Goal: Information Seeking & Learning: Learn about a topic

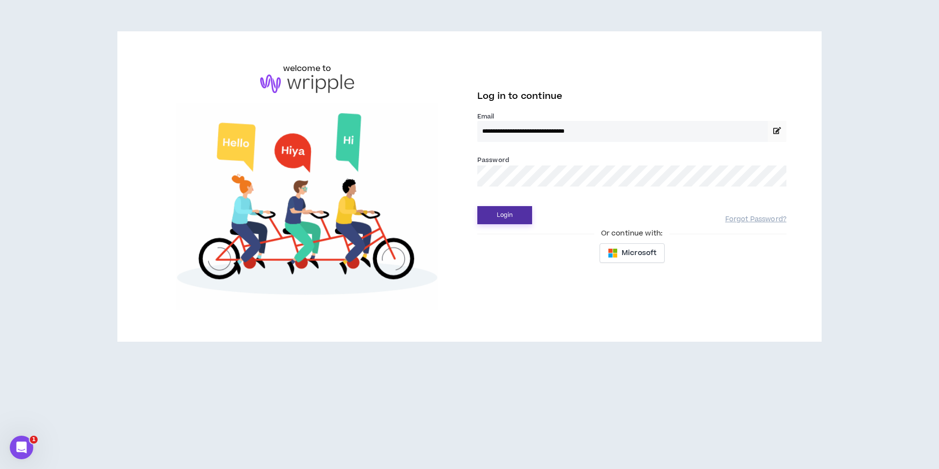
click at [506, 213] on button "Login" at bounding box center [504, 215] width 55 height 18
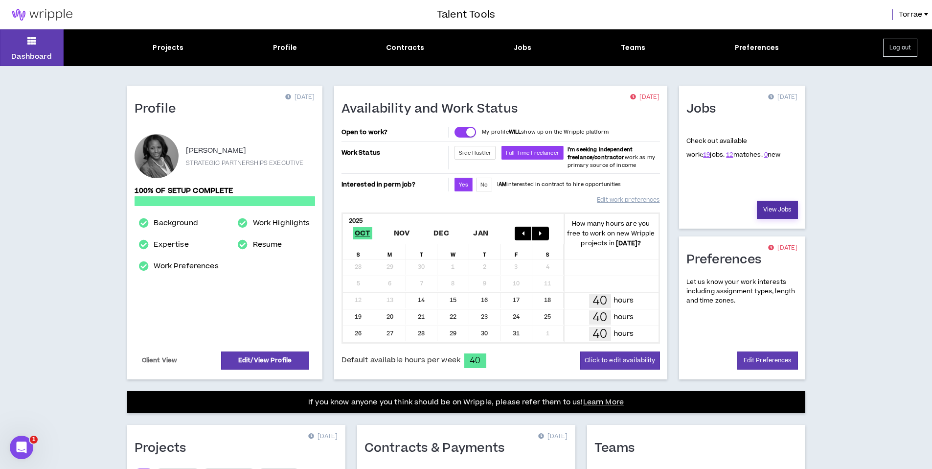
click at [776, 210] on link "View Jobs" at bounding box center [777, 210] width 41 height 18
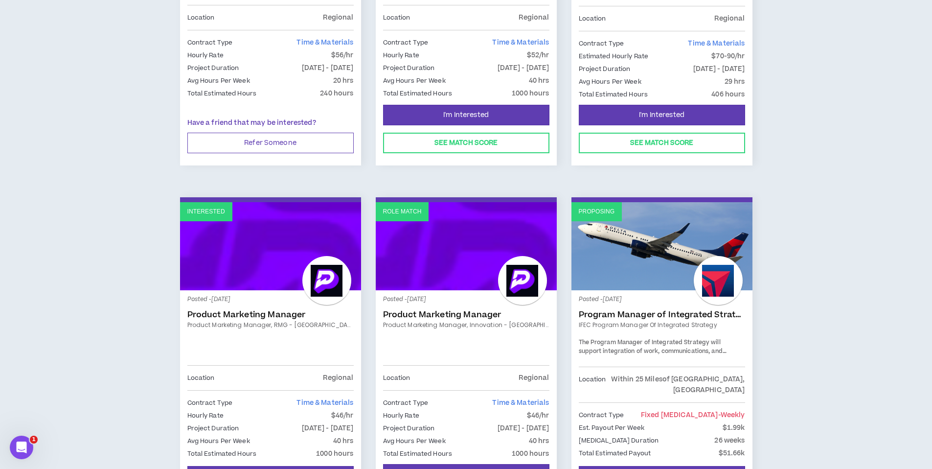
scroll to position [929, 0]
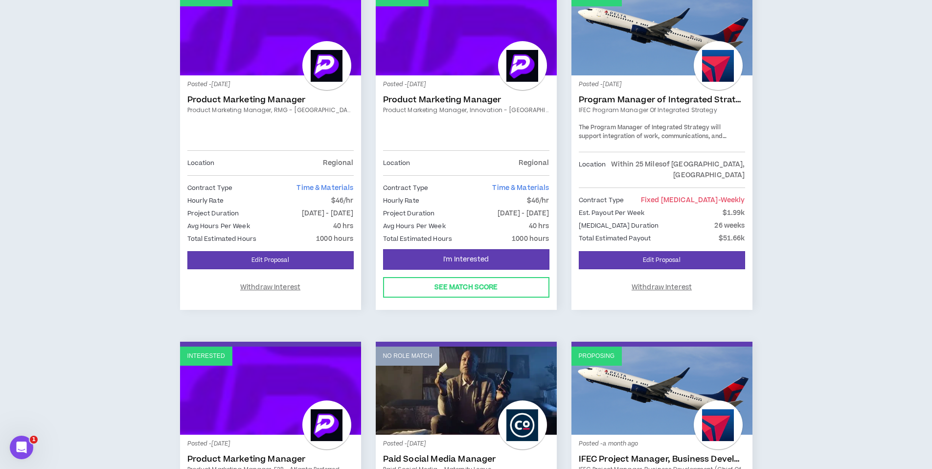
click at [480, 115] on div "Posted - [DATE] Product Marketing Manager Product Marketing Manager, Innovation…" at bounding box center [466, 117] width 166 height 68
click at [477, 71] on link "Role Match" at bounding box center [466, 31] width 181 height 88
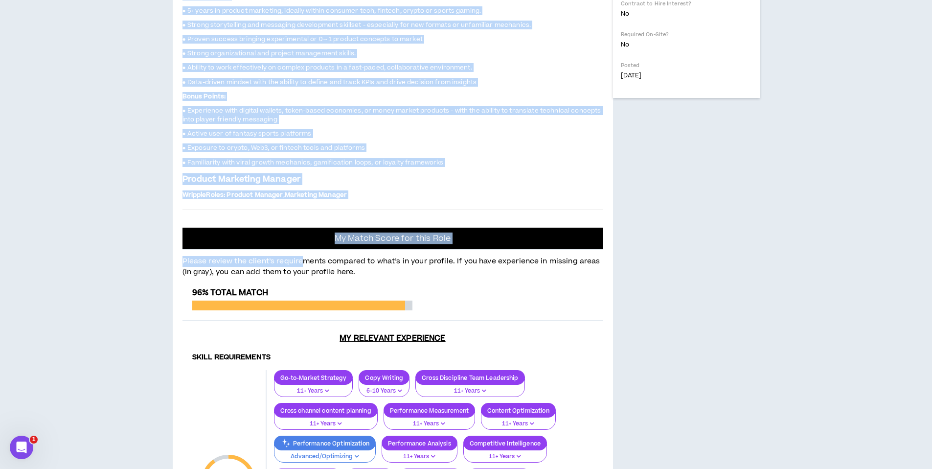
scroll to position [483, 0]
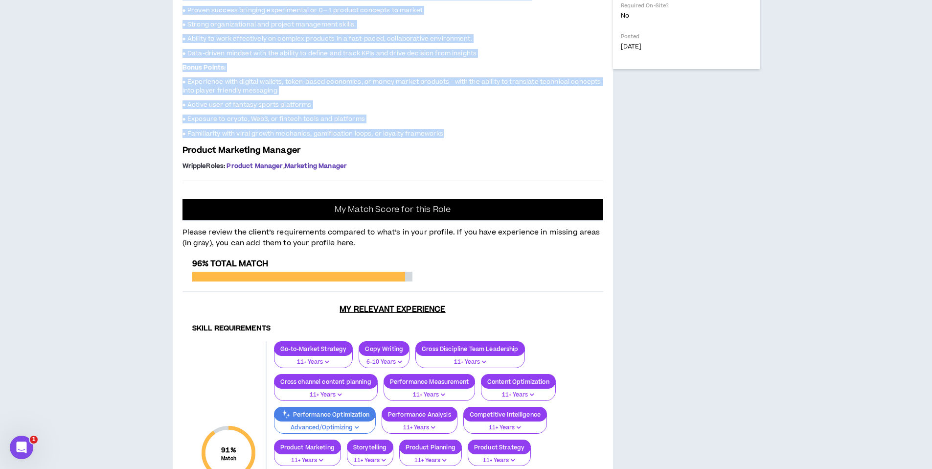
drag, startPoint x: 185, startPoint y: 88, endPoint x: 444, endPoint y: 352, distance: 369.8
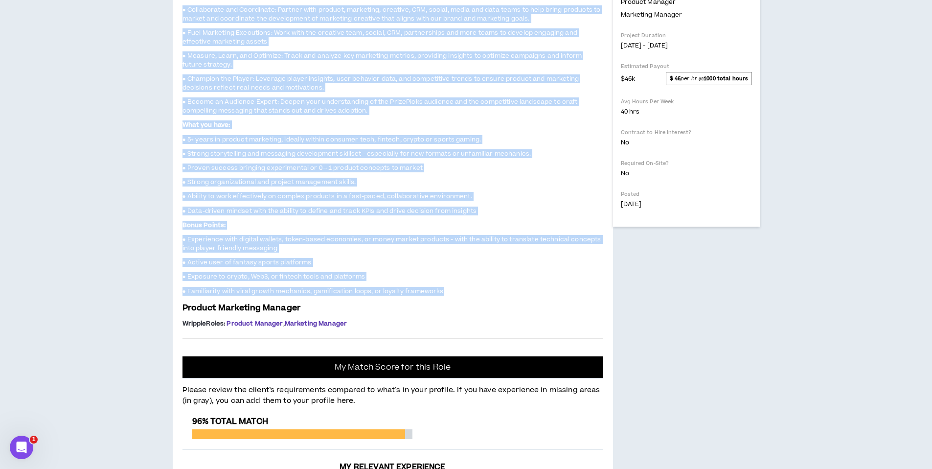
scroll to position [325, 0]
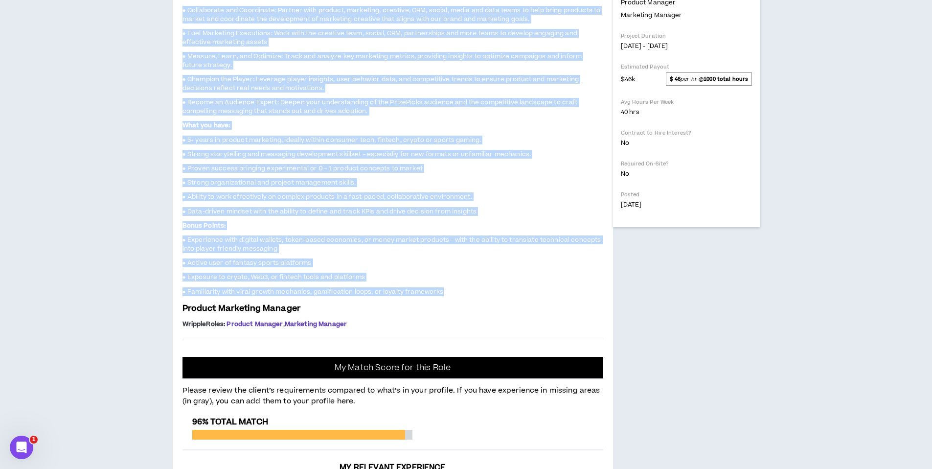
click at [575, 131] on p "What you have:" at bounding box center [392, 125] width 421 height 10
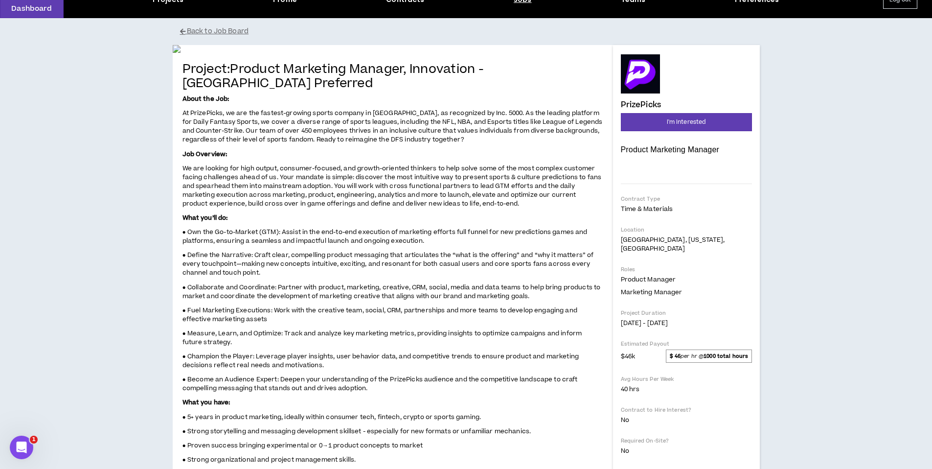
scroll to position [0, 0]
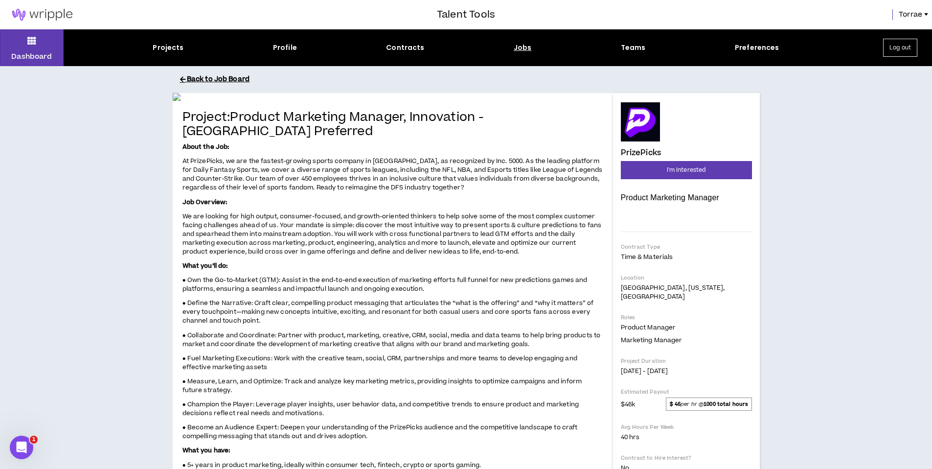
click at [200, 79] on button "Back to Job Board" at bounding box center [473, 79] width 587 height 17
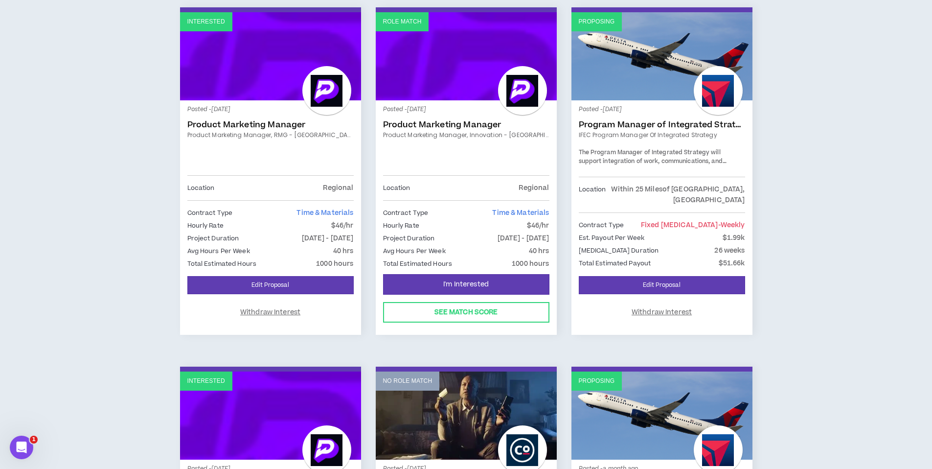
scroll to position [943, 0]
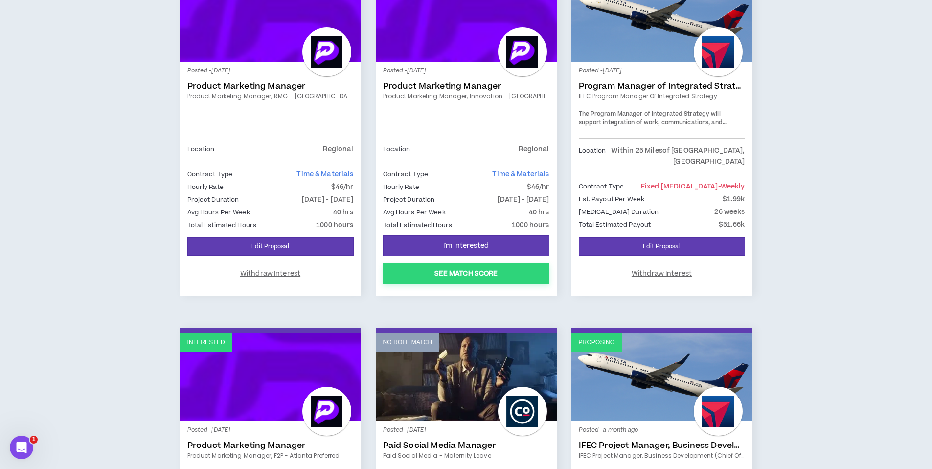
click at [466, 275] on button "See Match Score" at bounding box center [466, 273] width 166 height 21
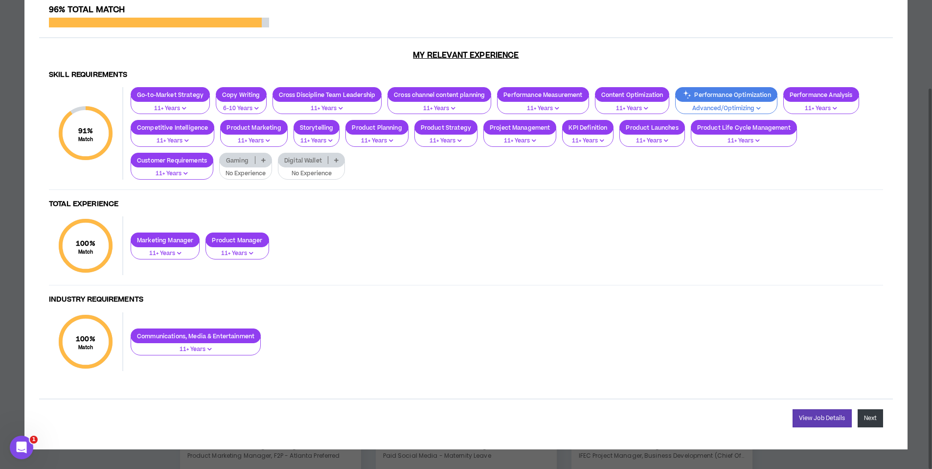
click at [870, 418] on button "Next" at bounding box center [870, 418] width 25 height 18
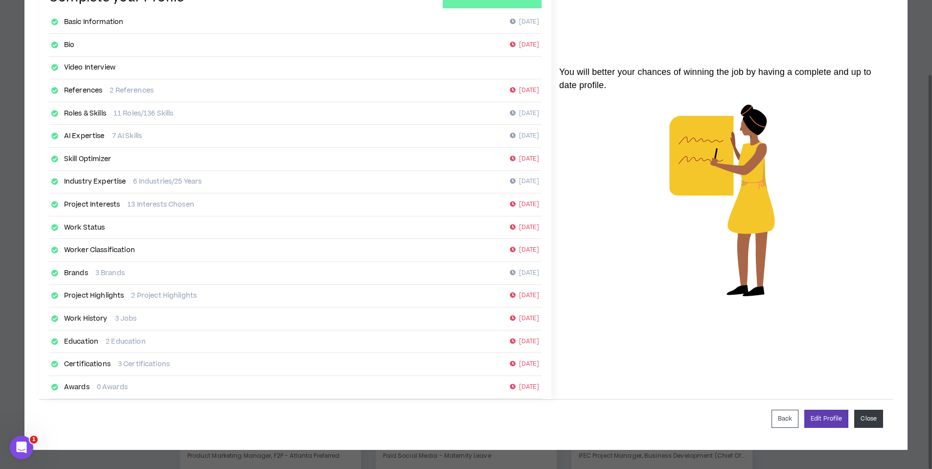
click at [867, 422] on button "Close" at bounding box center [868, 418] width 29 height 18
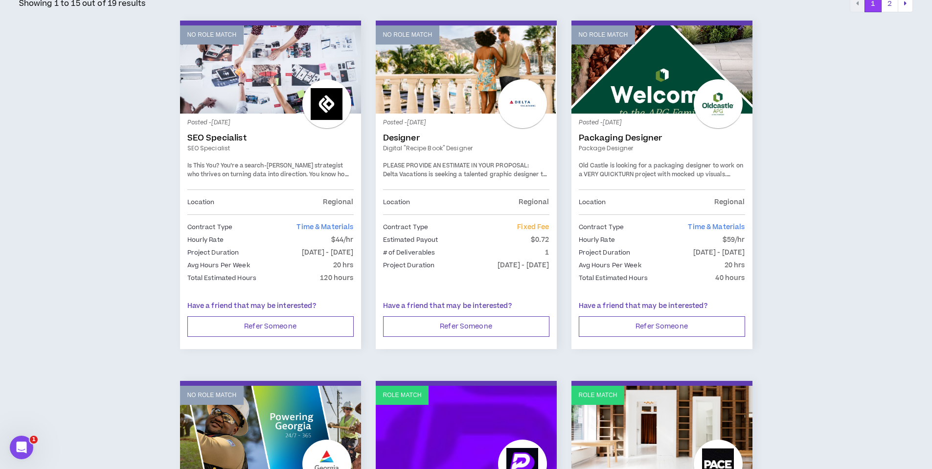
scroll to position [548, 0]
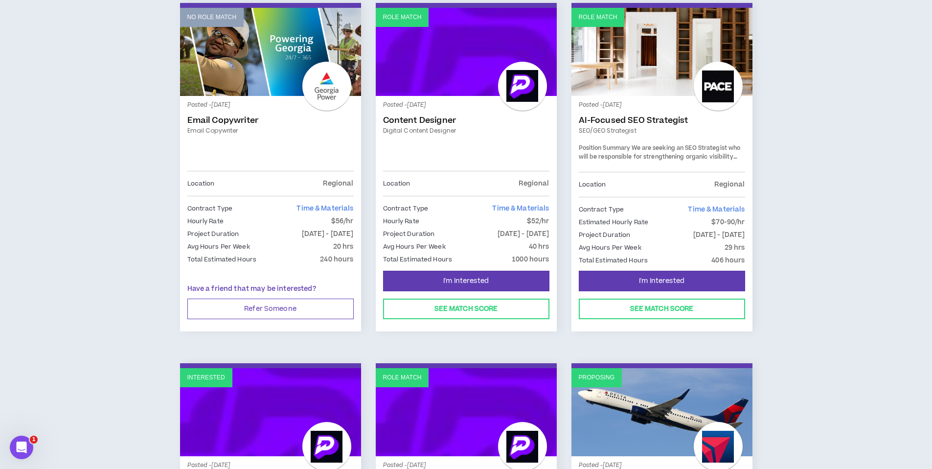
click at [437, 25] on link "Role Match" at bounding box center [466, 52] width 181 height 88
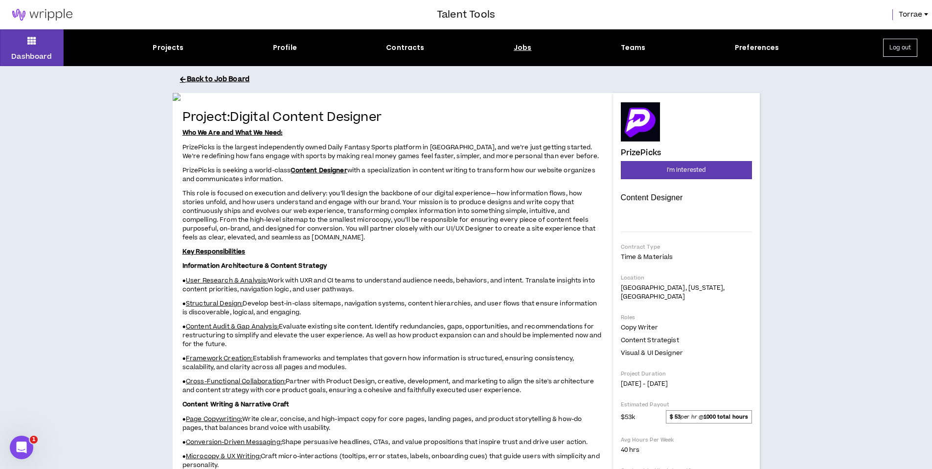
click at [214, 80] on button "Back to Job Board" at bounding box center [473, 79] width 587 height 17
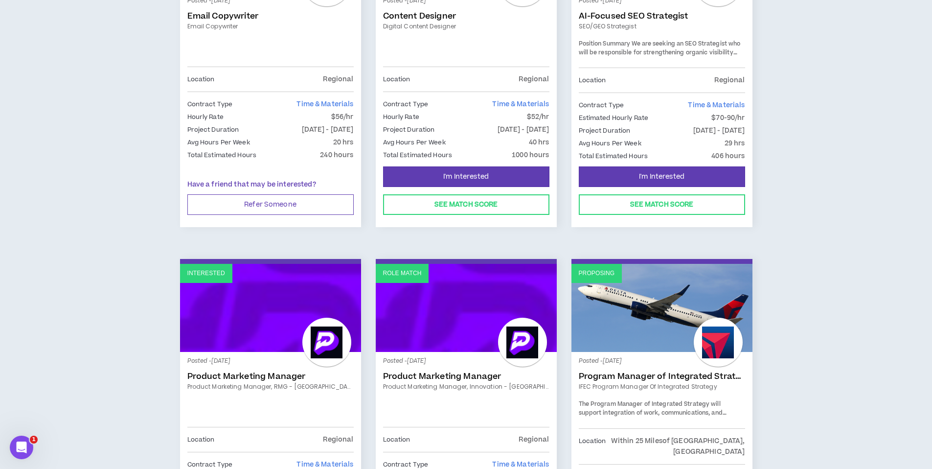
scroll to position [838, 0]
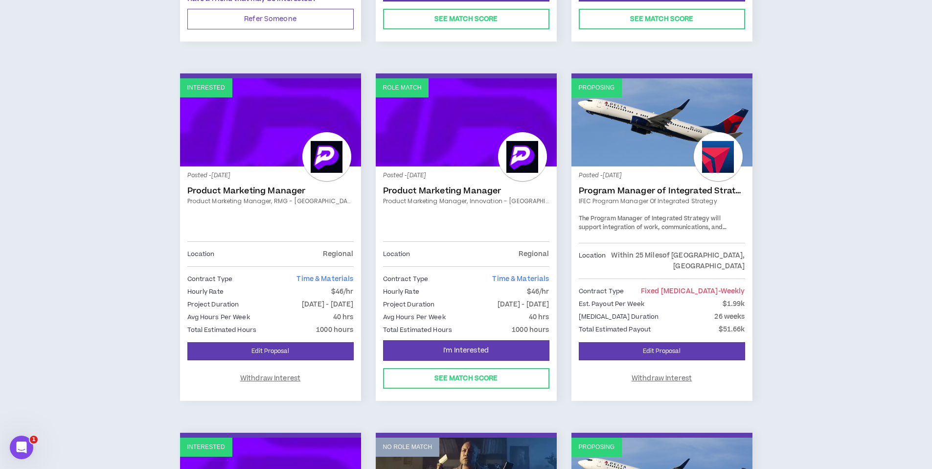
click at [257, 183] on div "Posted - [DATE] Product Marketing Manager Product Marketing Manager, RMG - [GEO…" at bounding box center [270, 208] width 166 height 68
click at [253, 190] on link "Product Marketing Manager" at bounding box center [270, 191] width 166 height 10
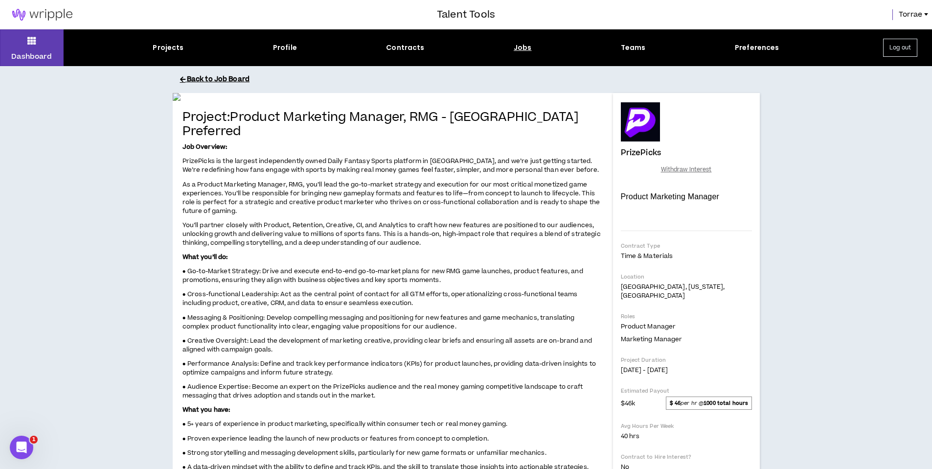
click at [197, 77] on button "Back to Job Board" at bounding box center [473, 79] width 587 height 17
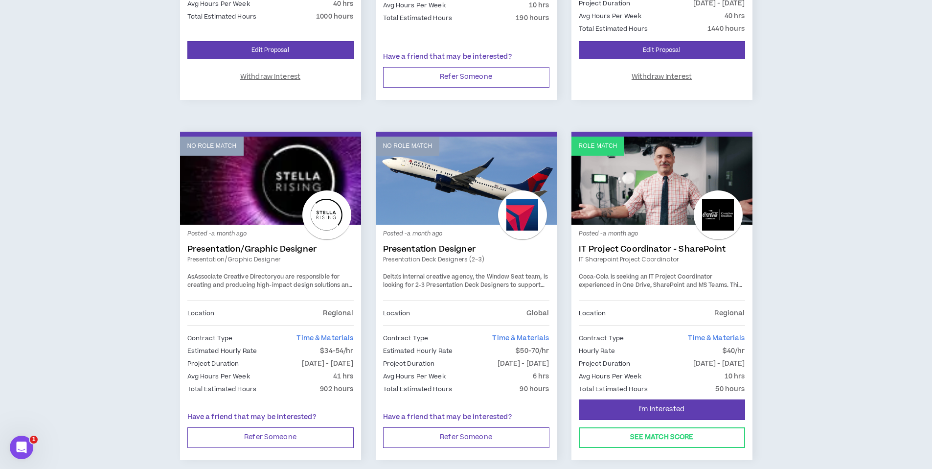
scroll to position [1570, 0]
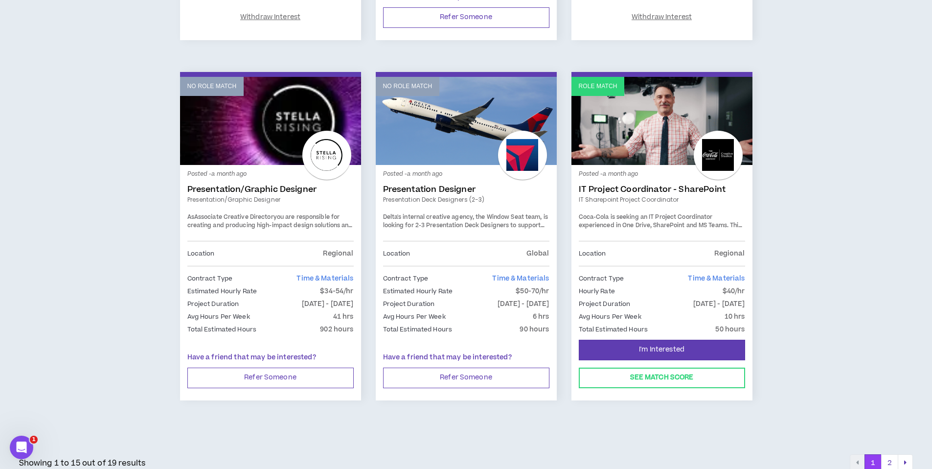
click at [893, 454] on button "2" at bounding box center [889, 463] width 17 height 18
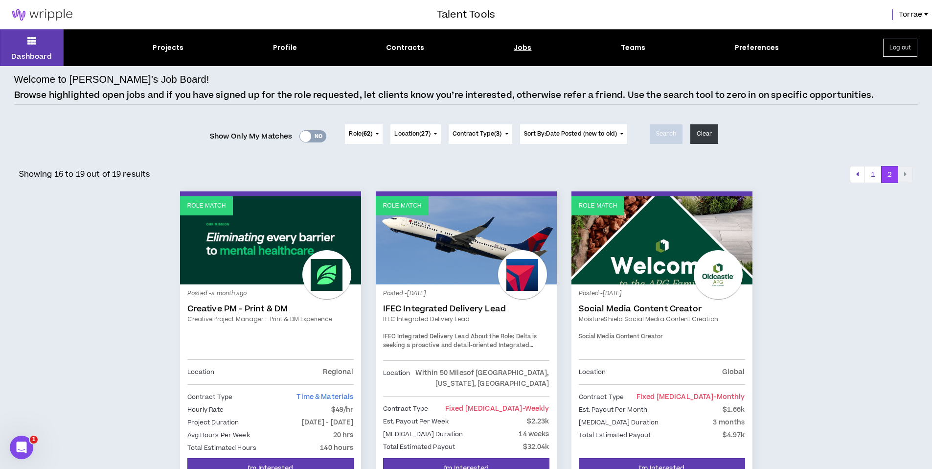
click at [898, 47] on button "Log out" at bounding box center [900, 48] width 34 height 18
